Goal: Check status: Check status

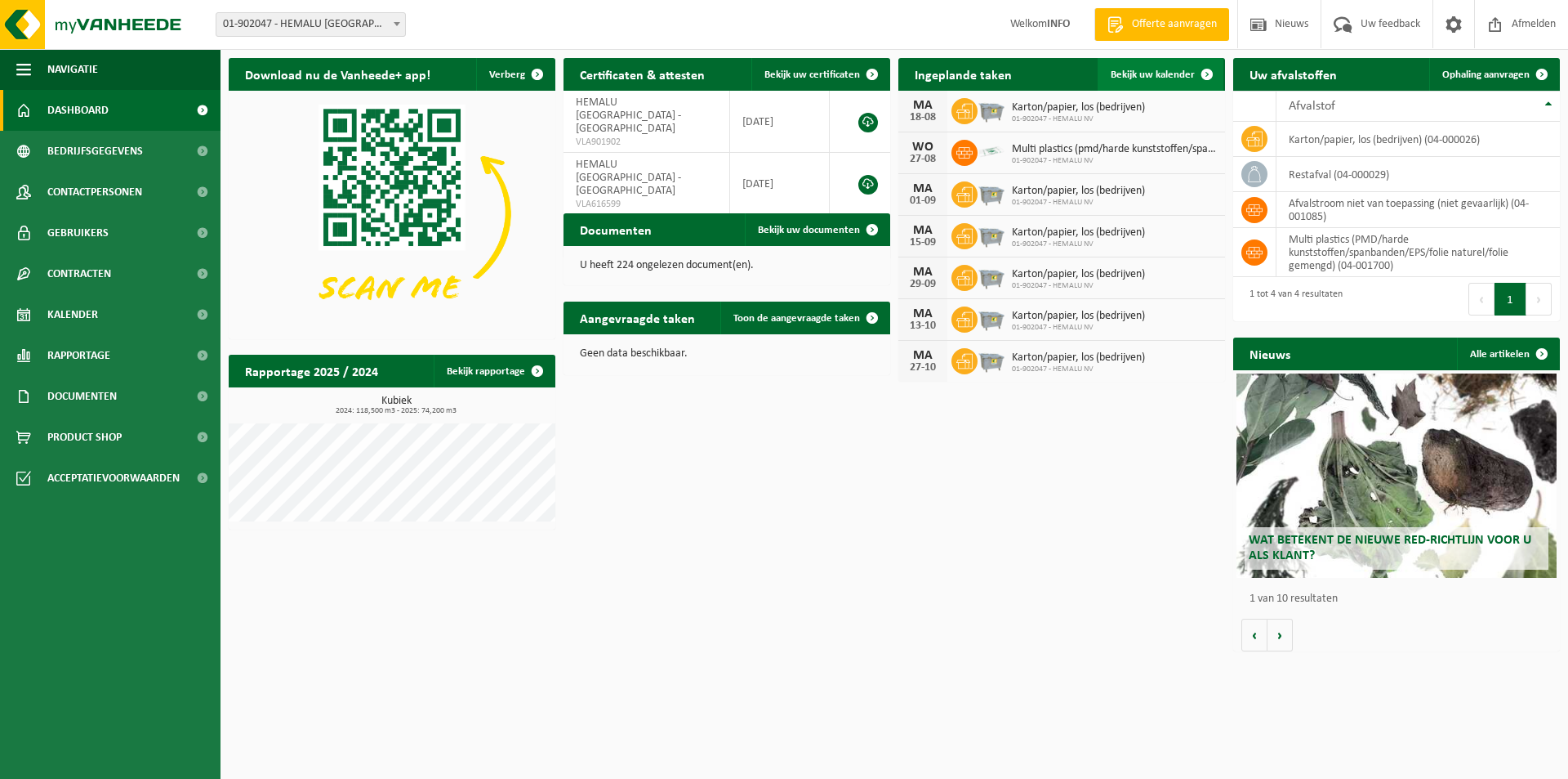
click at [1149, 64] on link "Bekijk uw kalender" at bounding box center [1159, 74] width 125 height 33
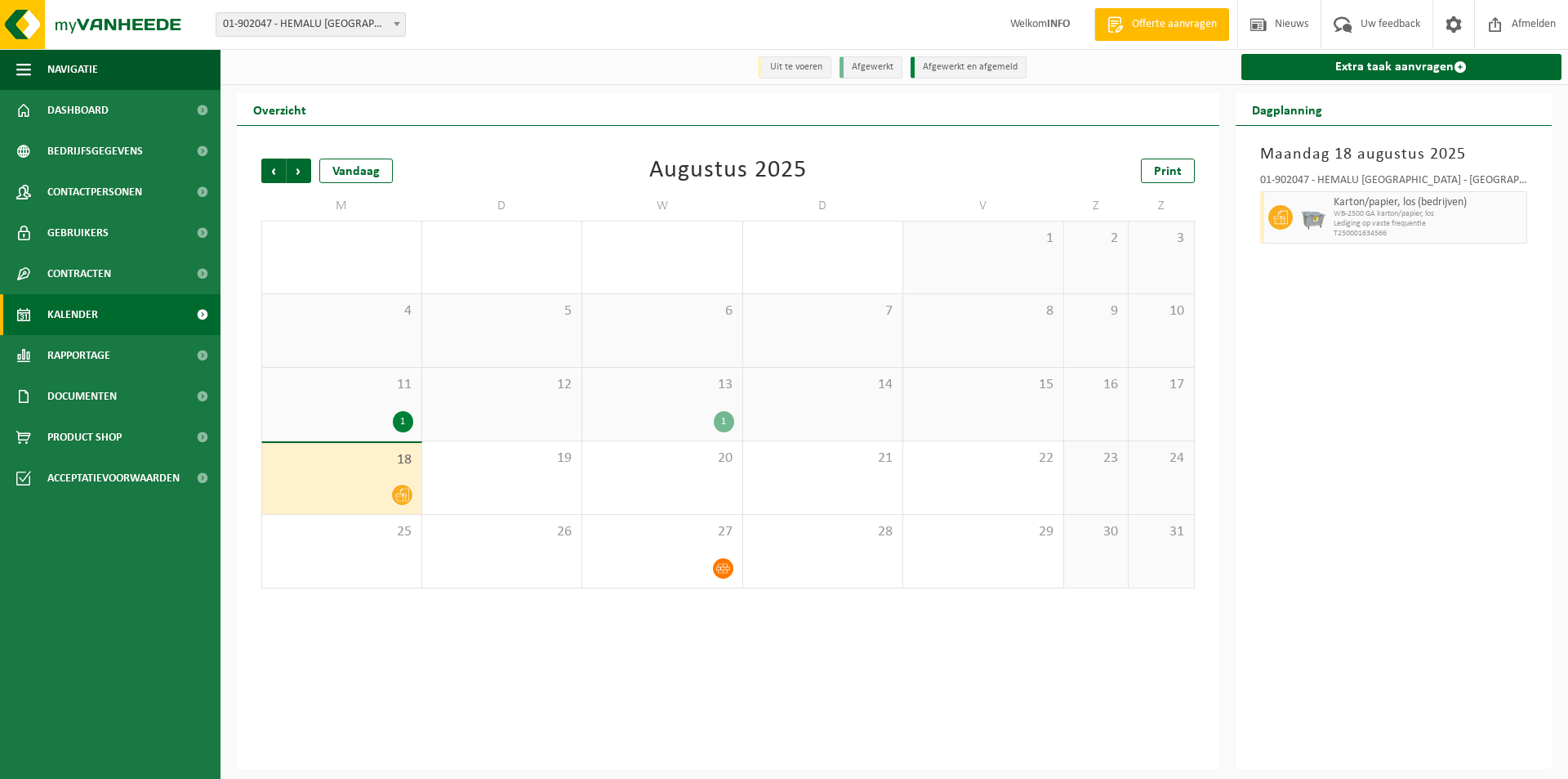
click at [725, 426] on div "1" at bounding box center [723, 422] width 21 height 22
